Goal: Transaction & Acquisition: Purchase product/service

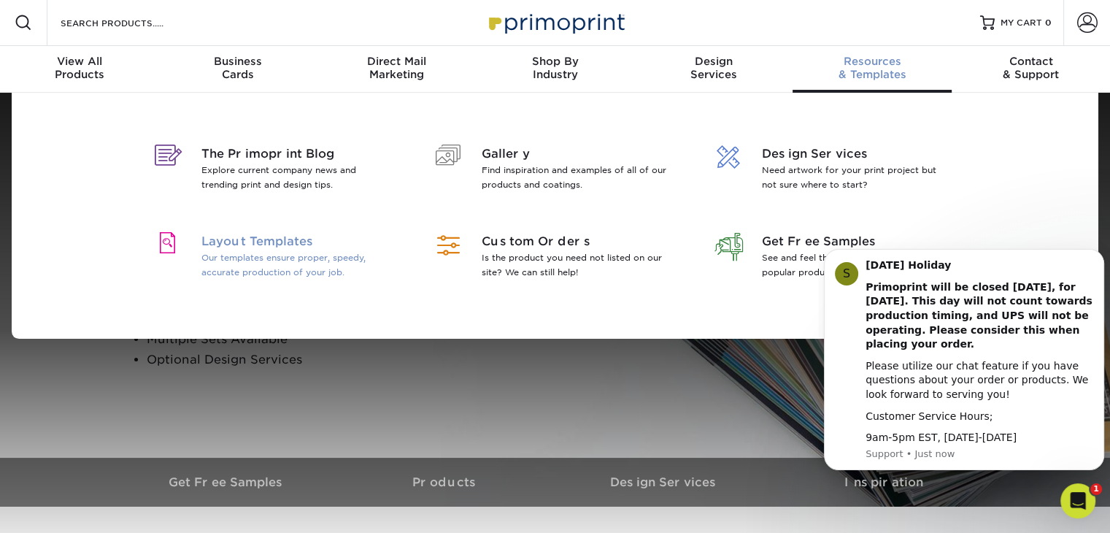
click at [290, 246] on span "Layout Templates" at bounding box center [295, 242] width 189 height 18
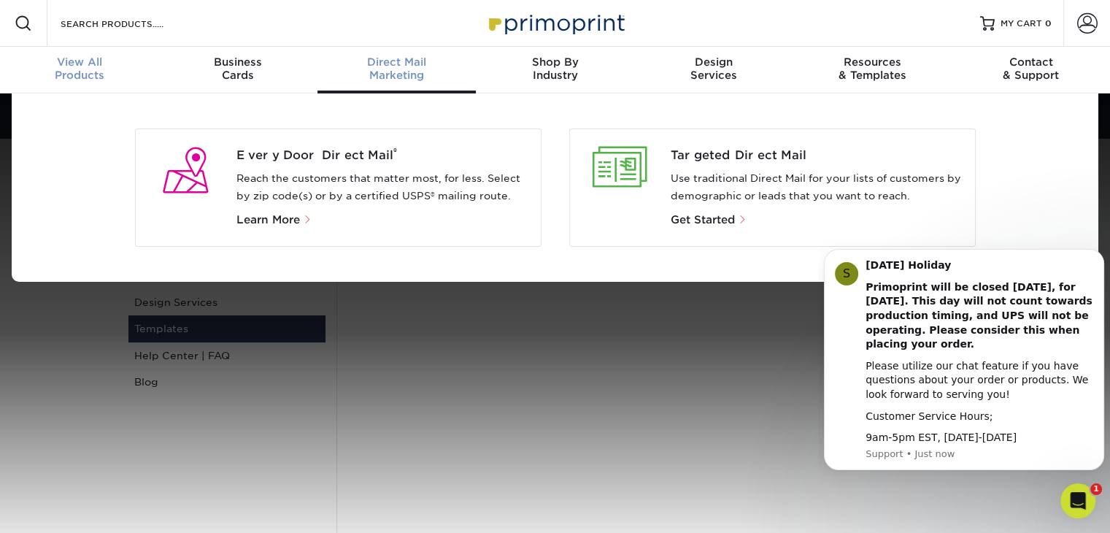
scroll to position [1, 0]
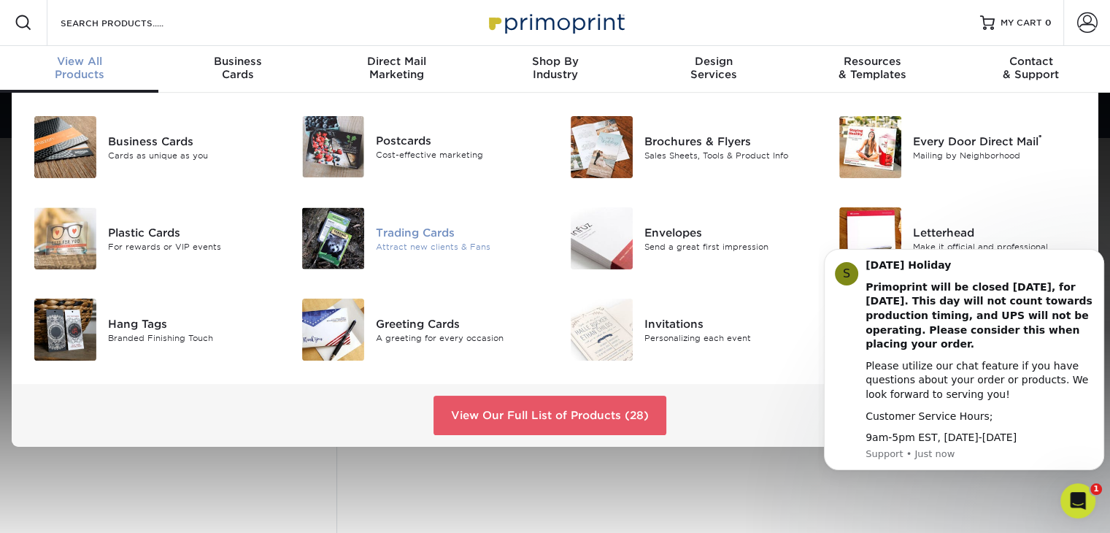
click at [409, 234] on div "Trading Cards" at bounding box center [460, 232] width 168 height 16
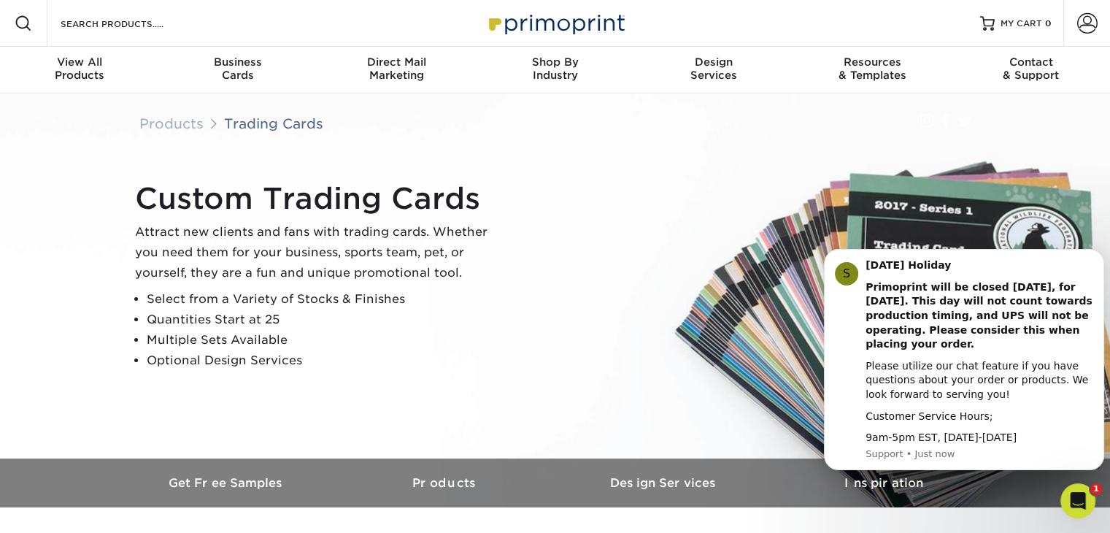
click at [633, 217] on div "Custom Trading Cards Attract new clients and fans with trading cards. Whether y…" at bounding box center [562, 275] width 876 height 201
click at [1094, 254] on button "Dismiss notification" at bounding box center [1099, 253] width 19 height 19
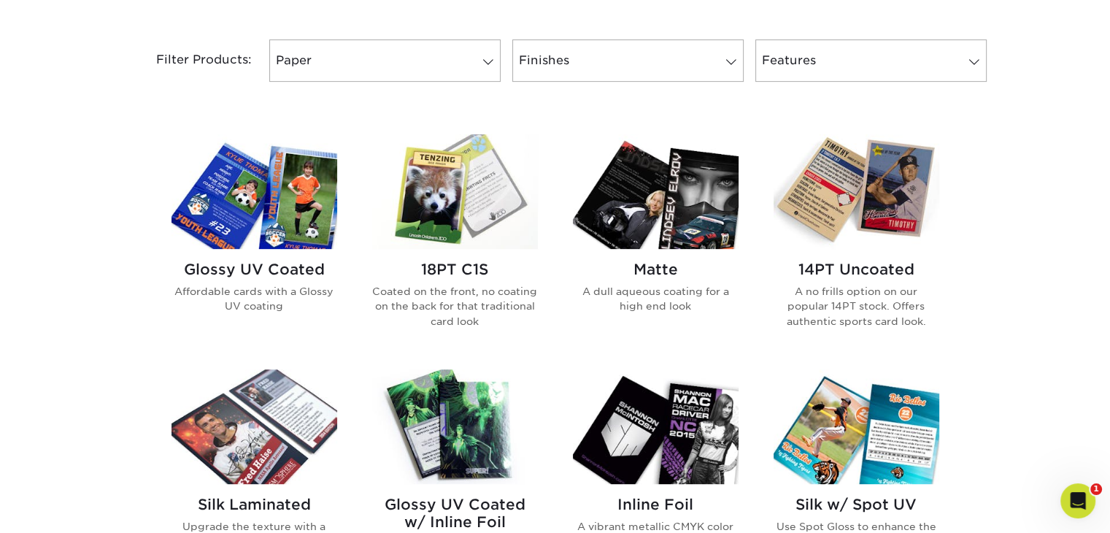
scroll to position [625, 0]
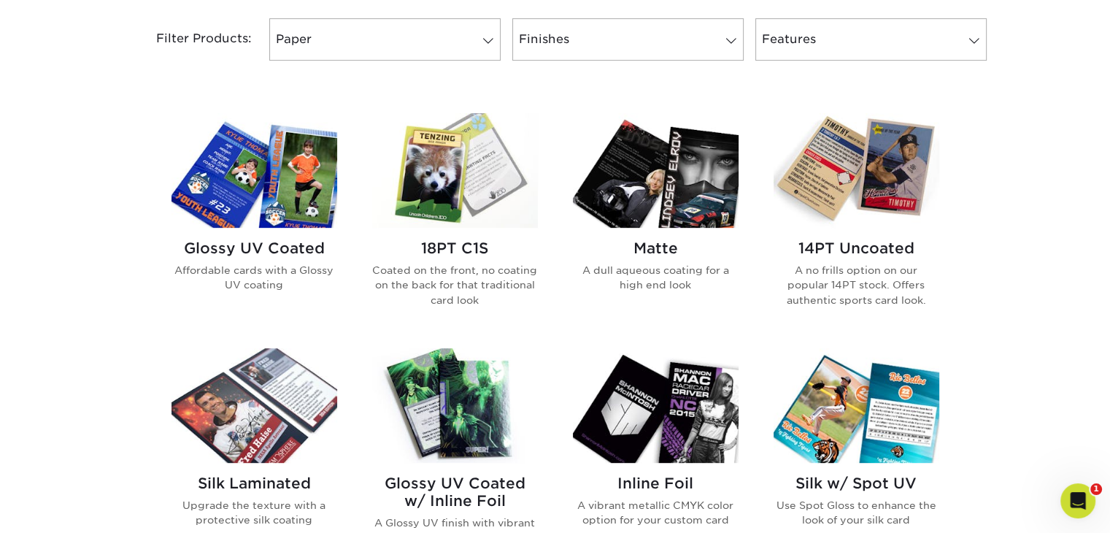
click at [487, 198] on img at bounding box center [455, 170] width 166 height 115
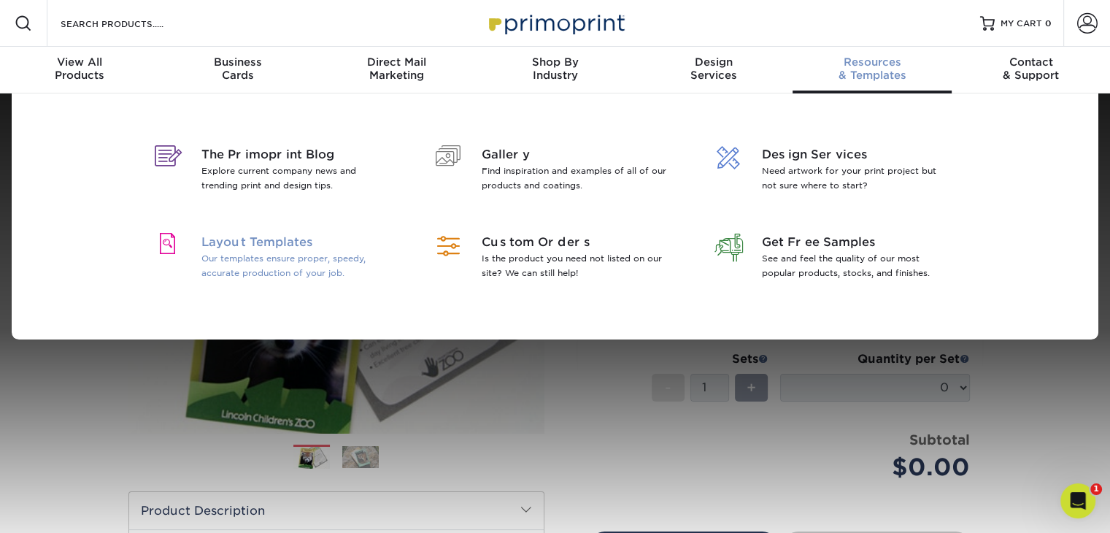
click at [285, 238] on span "Layout Templates" at bounding box center [295, 242] width 189 height 18
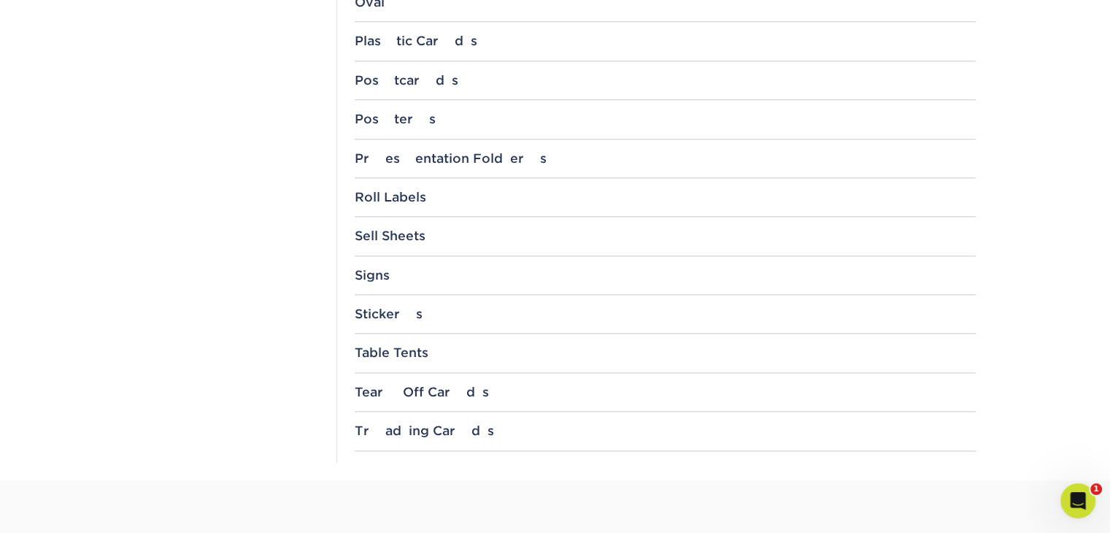
scroll to position [1539, 0]
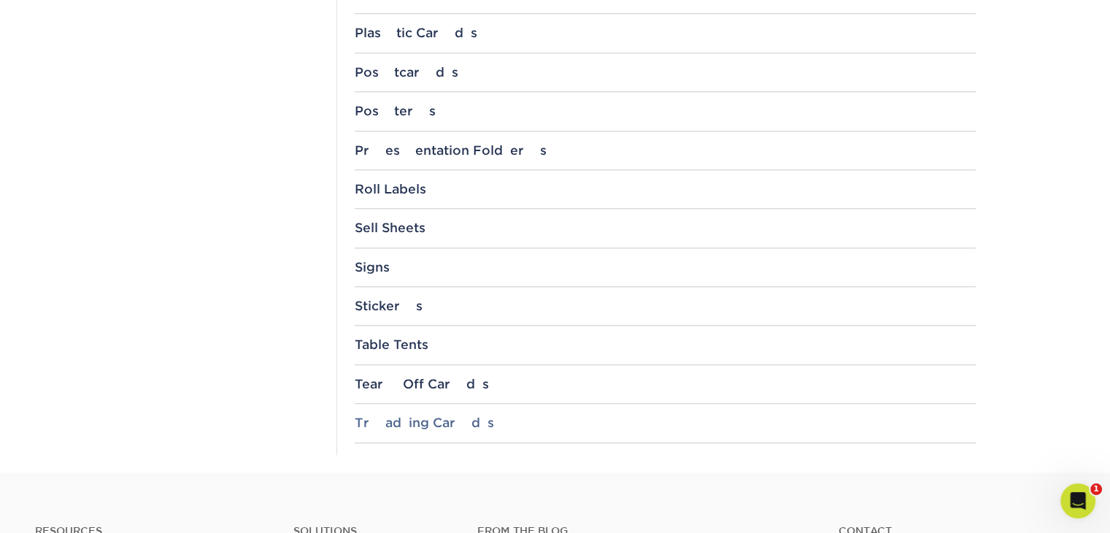
click at [380, 422] on div "Trading Cards" at bounding box center [665, 422] width 621 height 15
click at [385, 460] on link "3.5" x 2.5"" at bounding box center [393, 462] width 54 height 12
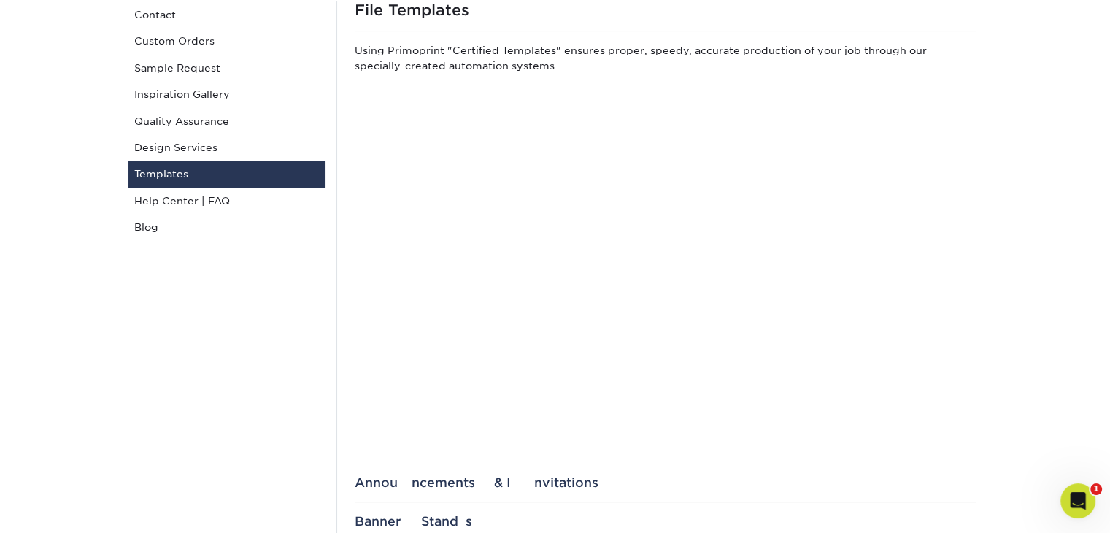
scroll to position [117, 0]
